Goal: Information Seeking & Learning: Learn about a topic

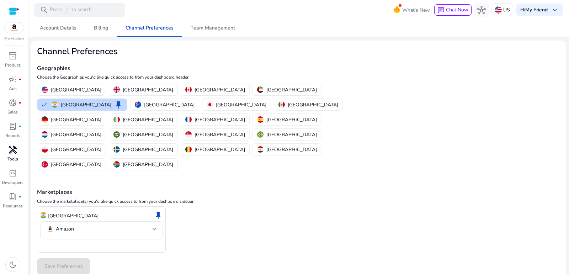
click at [16, 152] on span "handyman" at bounding box center [13, 149] width 9 height 9
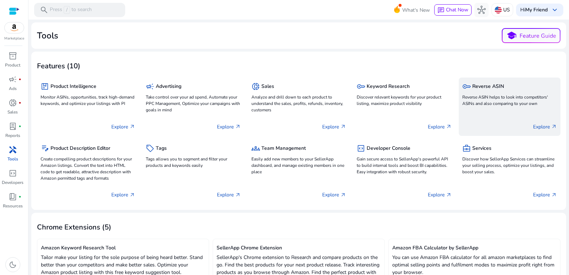
click at [547, 121] on div "Explore arrow_outward" at bounding box center [509, 124] width 95 height 18
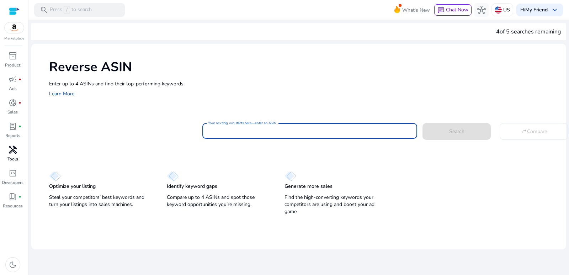
click at [259, 131] on input "Your next big win starts here—enter an ASIN" at bounding box center [309, 131] width 203 height 8
paste input "**********"
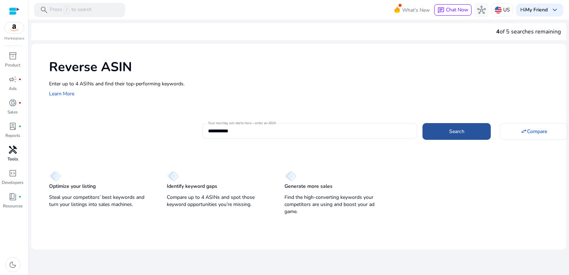
click at [463, 136] on span at bounding box center [456, 131] width 68 height 17
type input "**********"
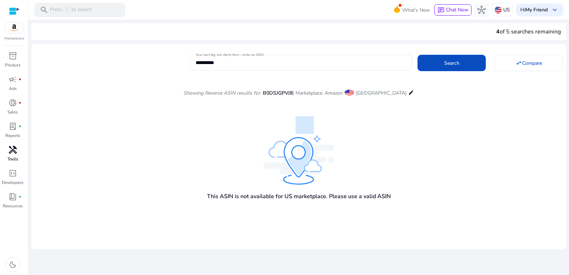
click at [408, 90] on mat-icon "edit" at bounding box center [411, 92] width 6 height 9
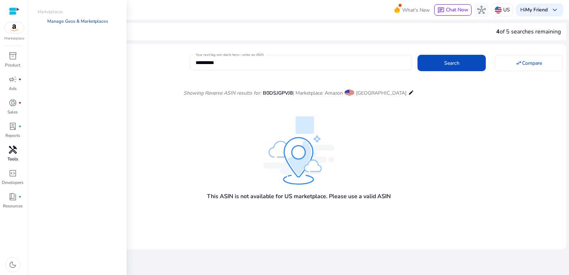
click at [98, 20] on link "Manage Geos & Marketplaces" at bounding box center [78, 21] width 72 height 13
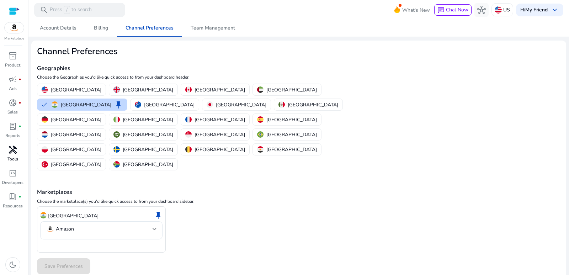
click at [196, 206] on div "India keep Amazon" at bounding box center [298, 229] width 523 height 47
click at [127, 99] on button "India keep" at bounding box center [82, 104] width 90 height 11
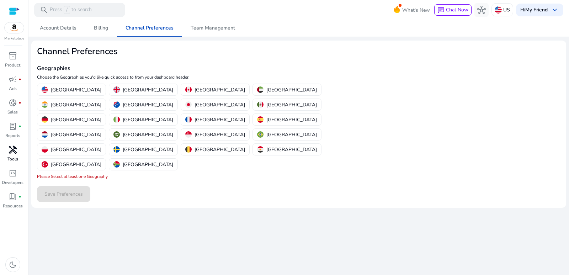
click at [214, 19] on mat-toolbar "search Press / to search What's New chat Chat Now hub US Hi My Friend keyboard_…" at bounding box center [298, 10] width 540 height 20
click at [214, 22] on span "Team Management" at bounding box center [213, 28] width 44 height 17
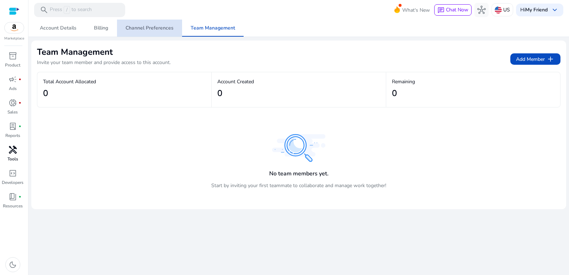
click at [153, 34] on span "Channel Preferences" at bounding box center [149, 28] width 48 height 17
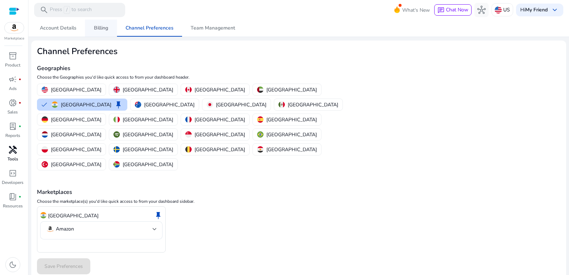
click at [111, 31] on link "Billing" at bounding box center [101, 28] width 32 height 17
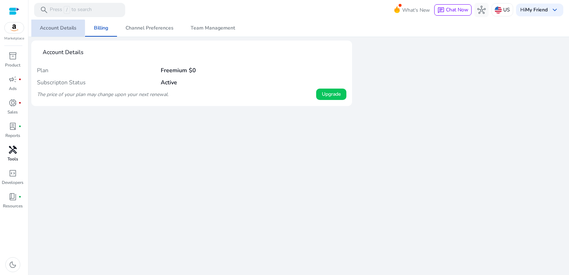
click at [54, 27] on span "Account Details" at bounding box center [58, 28] width 37 height 5
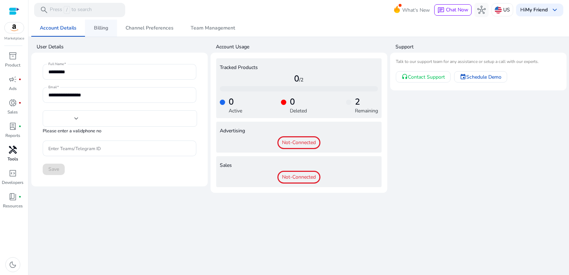
type input "***"
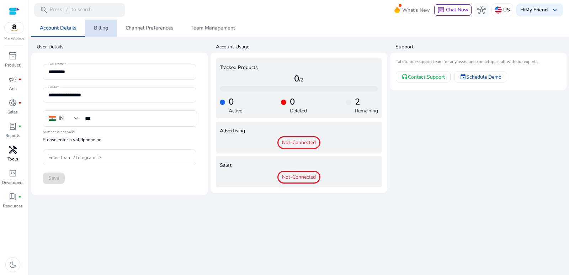
click at [94, 26] on span "Billing" at bounding box center [101, 28] width 14 height 5
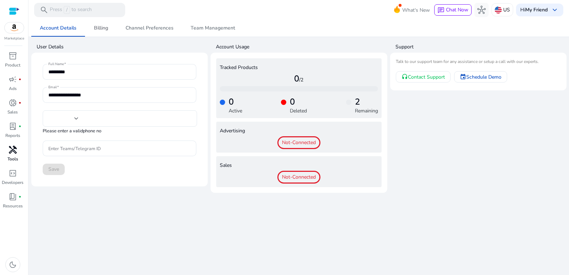
type input "***"
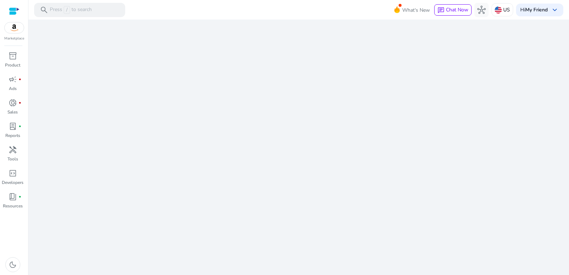
click at [9, 34] on div "Marketplace" at bounding box center [14, 20] width 28 height 41
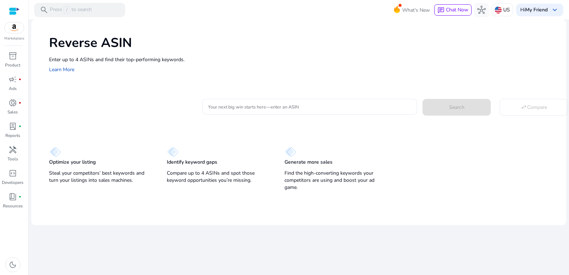
click at [10, 33] on img at bounding box center [14, 27] width 19 height 11
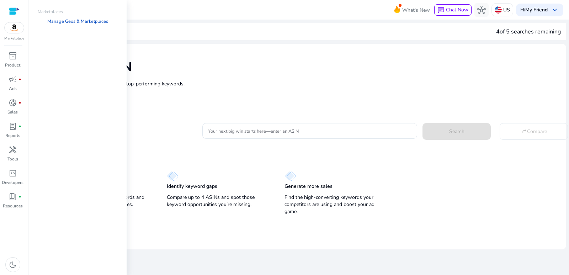
click at [47, 12] on p "Marketplaces" at bounding box center [77, 12] width 91 height 6
click at [53, 20] on link "Manage Geos & Marketplaces" at bounding box center [78, 21] width 72 height 13
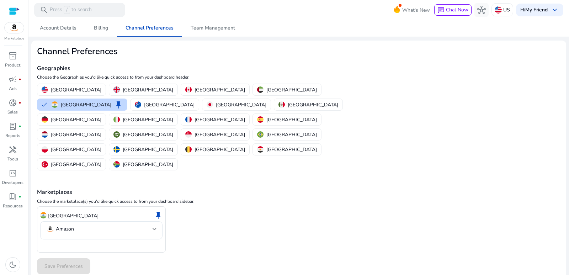
click at [181, 206] on div "India keep Amazon" at bounding box center [298, 229] width 523 height 47
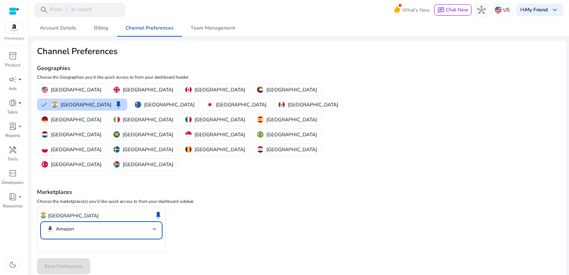
click at [110, 225] on mat-select-trigger "Amazon" at bounding box center [99, 229] width 107 height 9
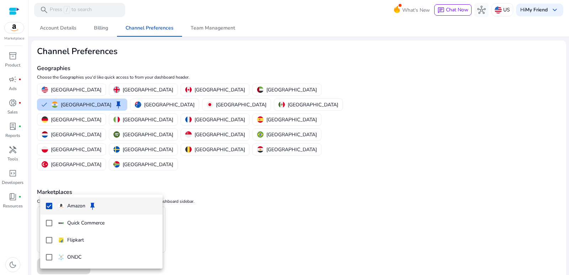
drag, startPoint x: 205, startPoint y: 232, endPoint x: 144, endPoint y: 230, distance: 61.2
click at [196, 232] on div at bounding box center [284, 137] width 569 height 275
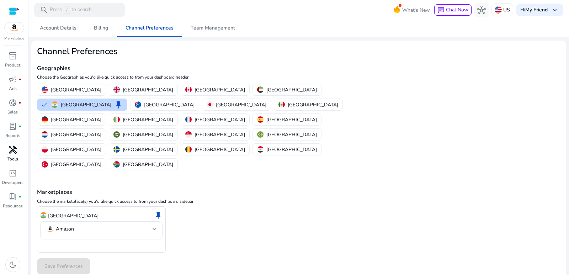
drag, startPoint x: 14, startPoint y: 150, endPoint x: 19, endPoint y: 153, distance: 6.0
click at [14, 150] on span "handyman" at bounding box center [13, 149] width 9 height 9
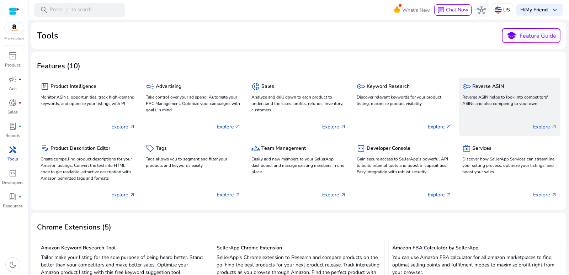
click at [539, 125] on p "Explore arrow_outward" at bounding box center [545, 126] width 24 height 7
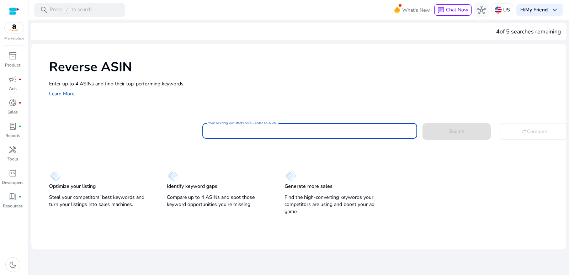
click at [298, 129] on input "Your next big win starts here—enter an ASIN" at bounding box center [309, 131] width 203 height 8
type input "**********"
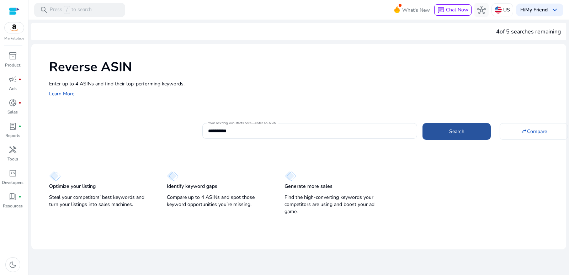
click at [483, 133] on span at bounding box center [456, 131] width 68 height 17
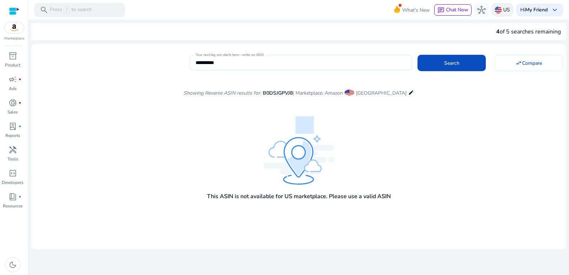
click at [503, 12] on p "US" at bounding box center [506, 10] width 7 height 12
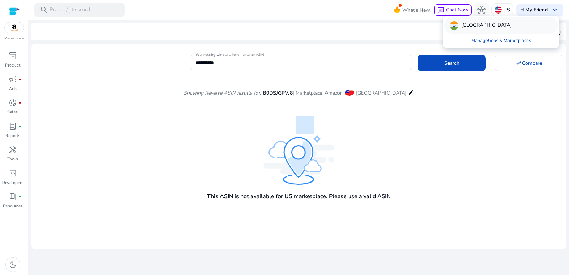
click at [485, 31] on div "[GEOGRAPHIC_DATA]" at bounding box center [501, 25] width 114 height 17
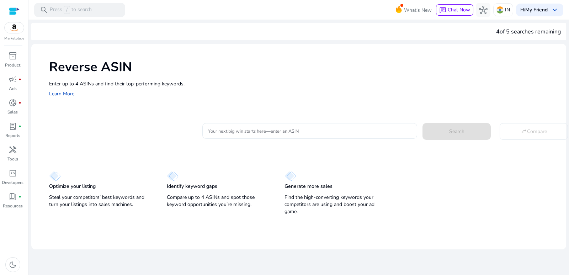
click at [326, 124] on div at bounding box center [309, 131] width 203 height 16
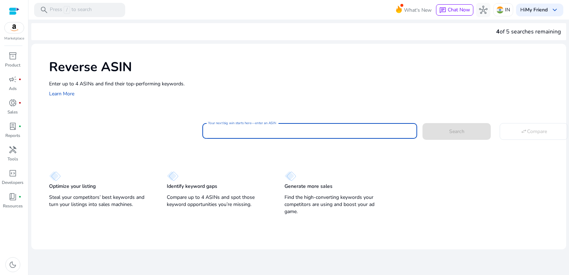
paste input "**********"
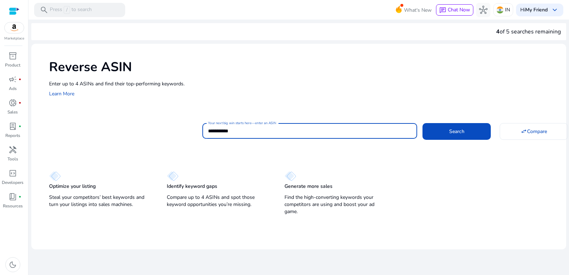
click at [422, 123] on button "Search" at bounding box center [456, 131] width 68 height 16
type input "**********"
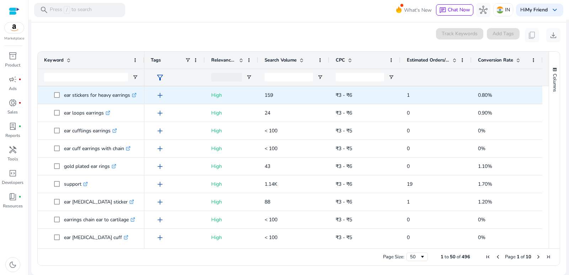
scroll to position [413, 0]
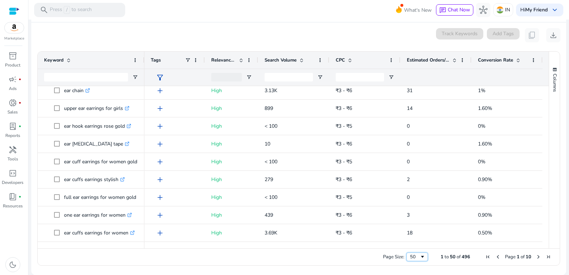
click at [419, 257] on span "Page Size" at bounding box center [422, 257] width 6 height 6
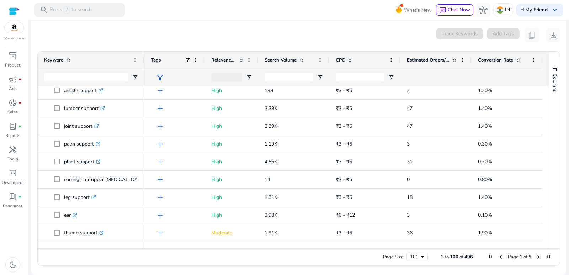
click at [535, 256] on span "Next Page" at bounding box center [538, 257] width 6 height 6
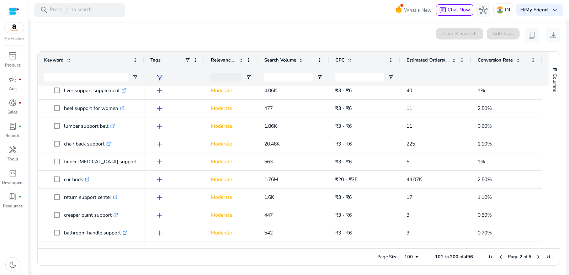
scroll to position [0, 0]
click at [354, 60] on div "CPC" at bounding box center [361, 60] width 50 height 14
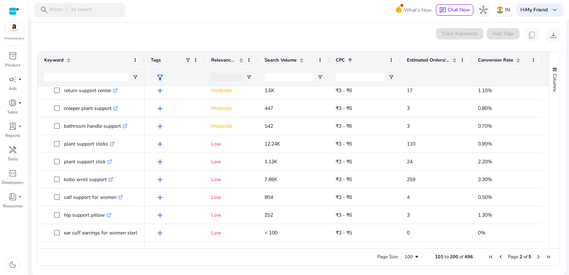
click at [352, 61] on span at bounding box center [350, 60] width 6 height 6
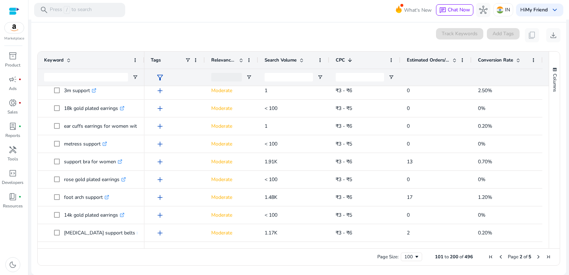
click at [352, 61] on span at bounding box center [350, 60] width 6 height 6
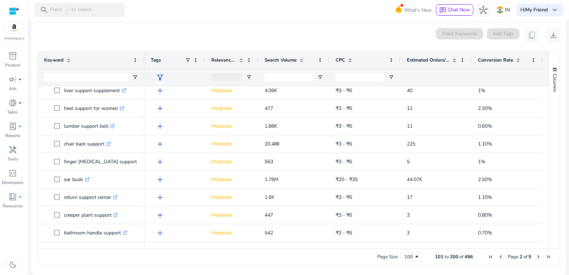
click at [352, 61] on span at bounding box center [350, 60] width 6 height 6
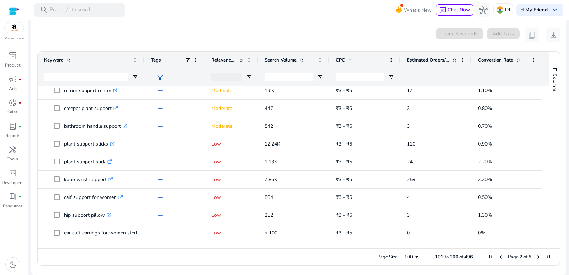
click at [303, 60] on span at bounding box center [302, 60] width 6 height 6
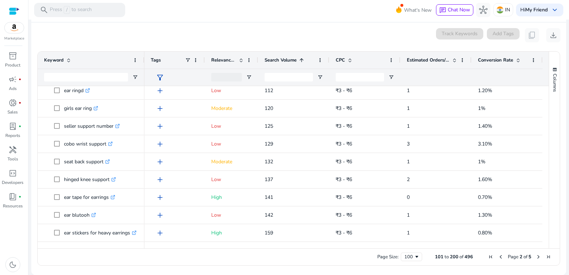
click at [303, 60] on span at bounding box center [302, 60] width 6 height 6
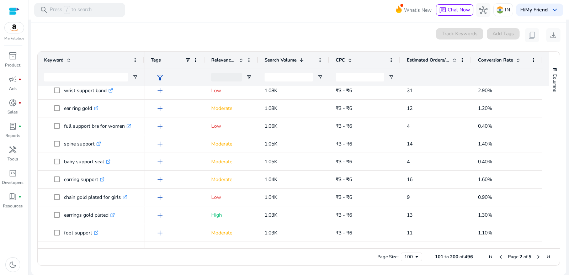
click at [242, 61] on span at bounding box center [241, 60] width 6 height 6
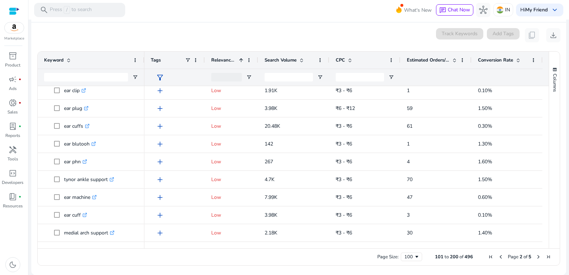
click at [242, 61] on span at bounding box center [241, 60] width 6 height 6
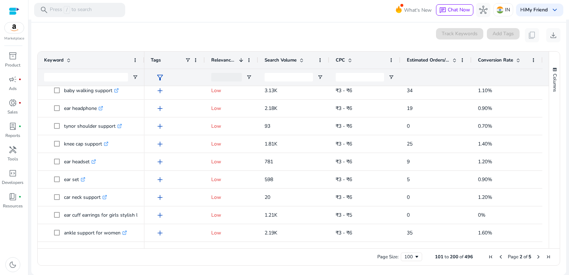
click at [245, 61] on div "Relevance Score 1" at bounding box center [231, 60] width 41 height 17
click at [249, 61] on span at bounding box center [249, 60] width 6 height 6
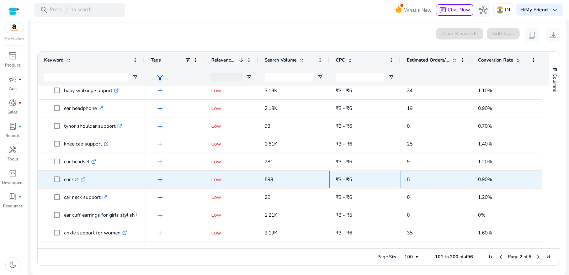
click at [367, 172] on span "₹3 - ₹6" at bounding box center [365, 179] width 58 height 15
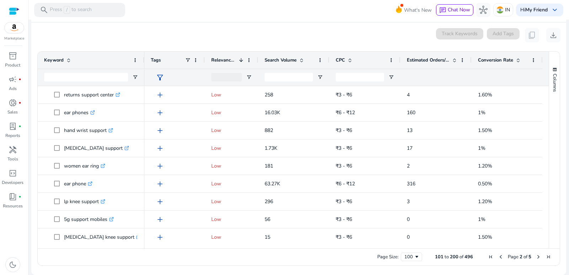
click at [535, 257] on span "Next Page" at bounding box center [538, 257] width 6 height 6
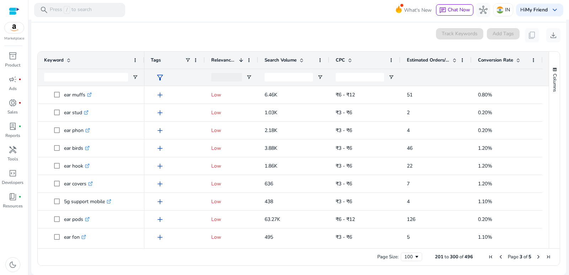
click at [535, 255] on span "Next Page" at bounding box center [538, 257] width 6 height 6
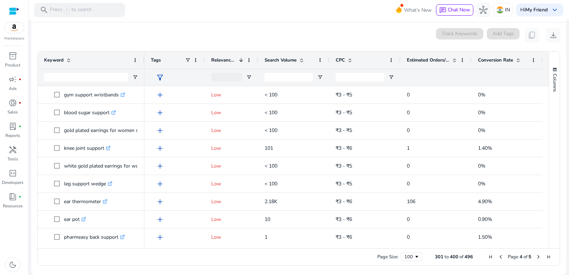
click at [498, 258] on span "Previous Page" at bounding box center [501, 257] width 6 height 6
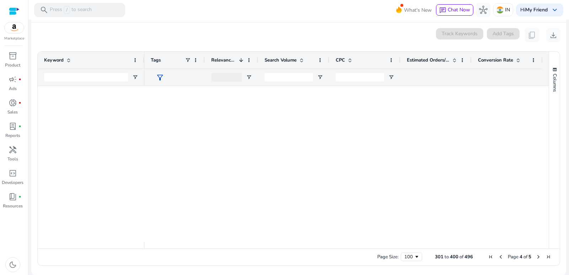
click at [498, 258] on span "Previous Page" at bounding box center [501, 257] width 6 height 6
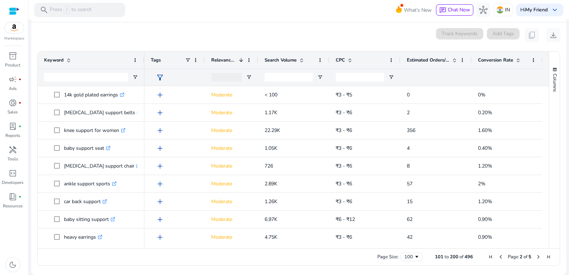
click at [498, 259] on span "Previous Page" at bounding box center [501, 257] width 6 height 6
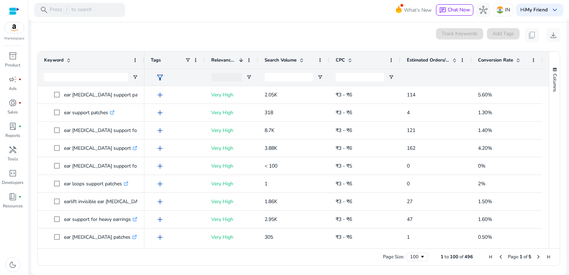
click at [498, 259] on span "Previous Page" at bounding box center [501, 257] width 6 height 6
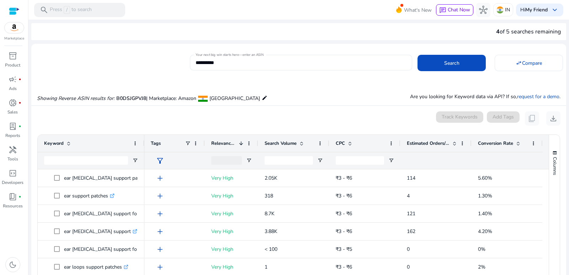
drag, startPoint x: 372, startPoint y: 93, endPoint x: 372, endPoint y: 59, distance: 34.1
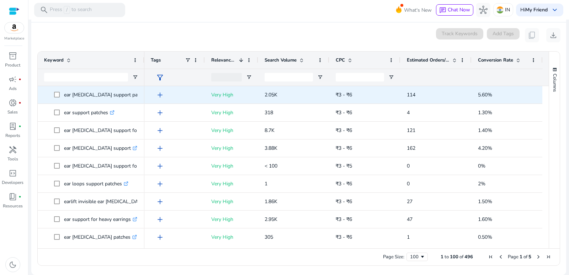
drag, startPoint x: 375, startPoint y: 70, endPoint x: 384, endPoint y: 108, distance: 39.4
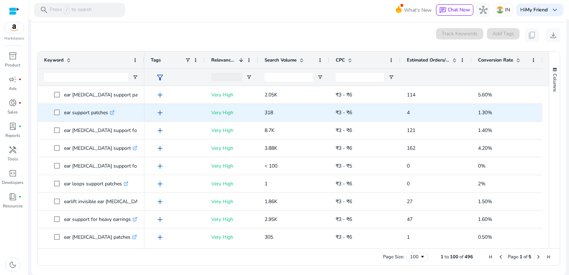
drag, startPoint x: 356, startPoint y: 77, endPoint x: 367, endPoint y: 112, distance: 36.5
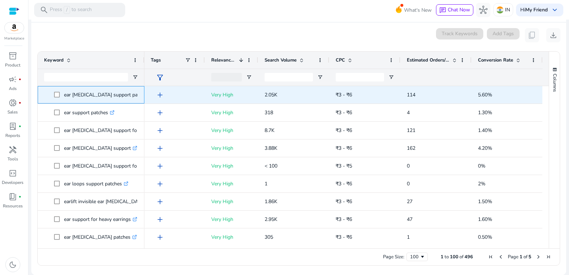
click at [151, 96] on icon ".st0{fill:#2c8af8}" at bounding box center [153, 94] width 5 height 5
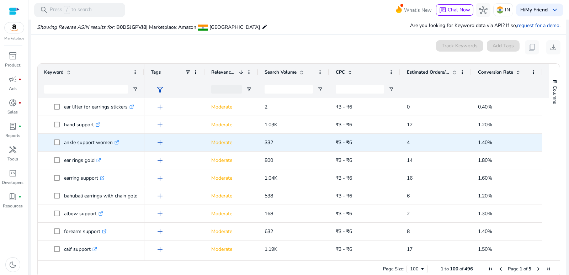
scroll to position [995, 0]
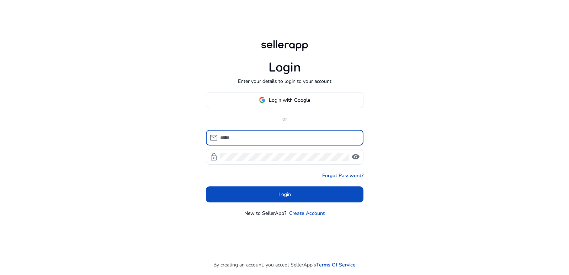
click at [319, 98] on span at bounding box center [284, 99] width 157 height 17
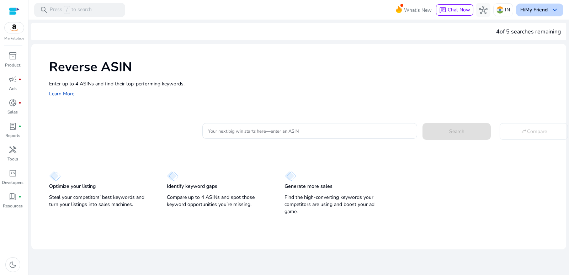
click at [528, 11] on b "My Friend" at bounding box center [536, 9] width 22 height 7
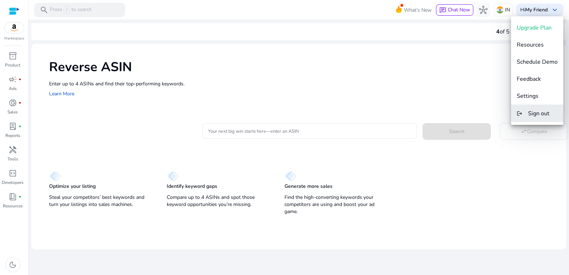
click at [535, 112] on span "Sign out" at bounding box center [538, 113] width 21 height 8
